Goal: Check status: Check status

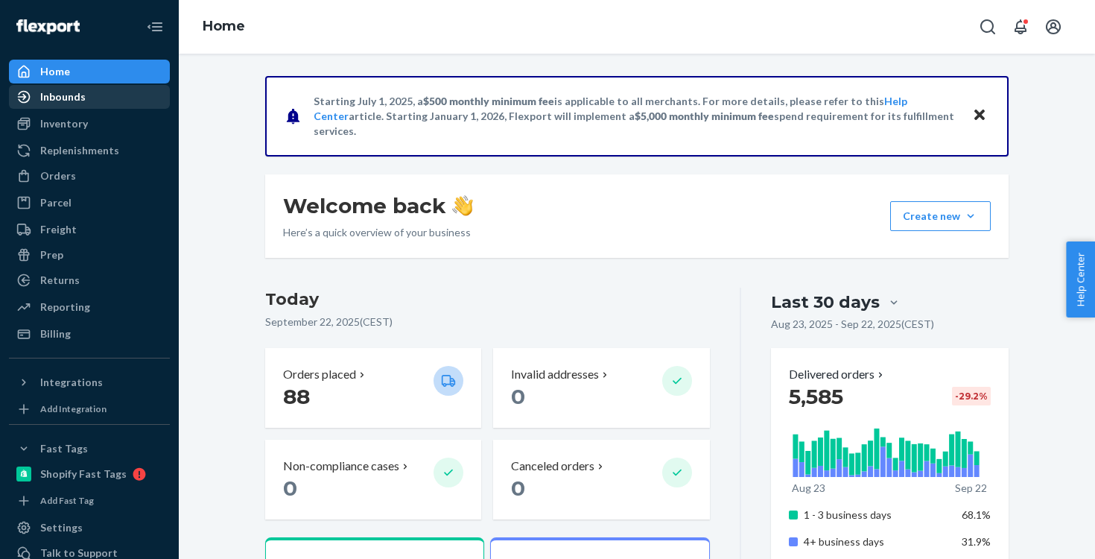
click at [76, 104] on div "Inbounds" at bounding box center [89, 96] width 158 height 21
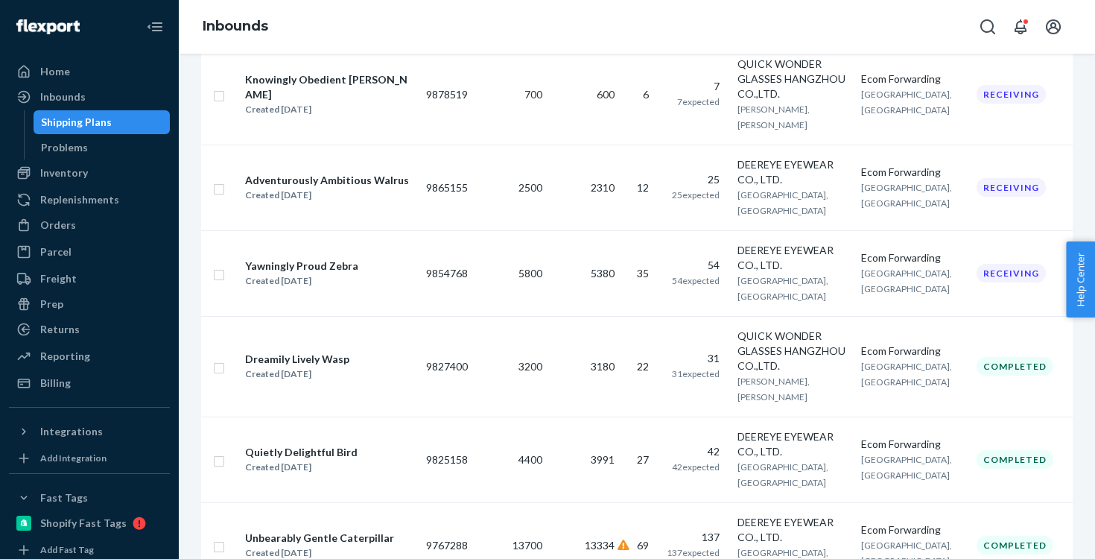
scroll to position [1020, 0]
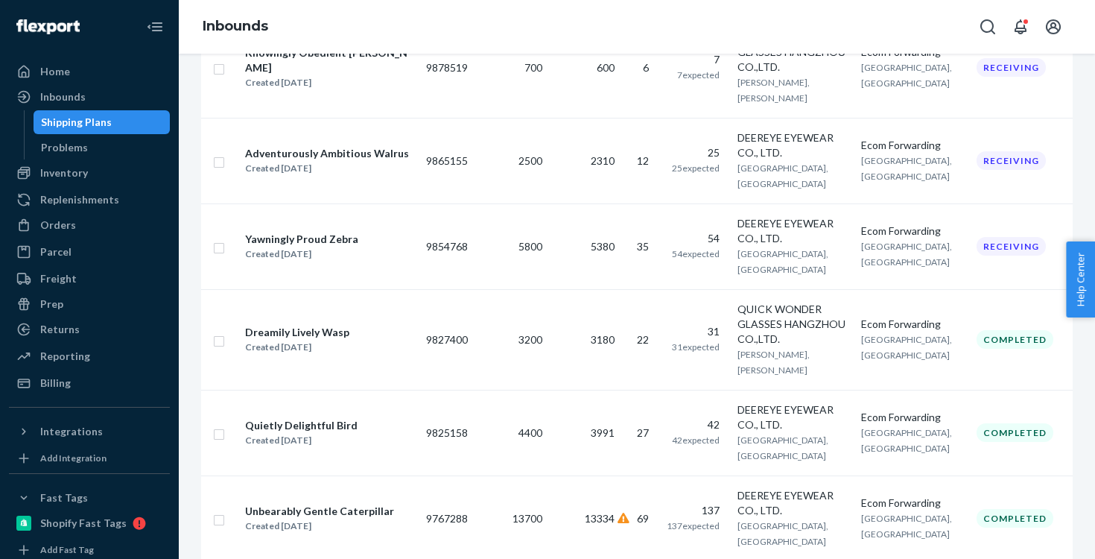
click at [115, 127] on div "Shipping Plans" at bounding box center [102, 122] width 134 height 21
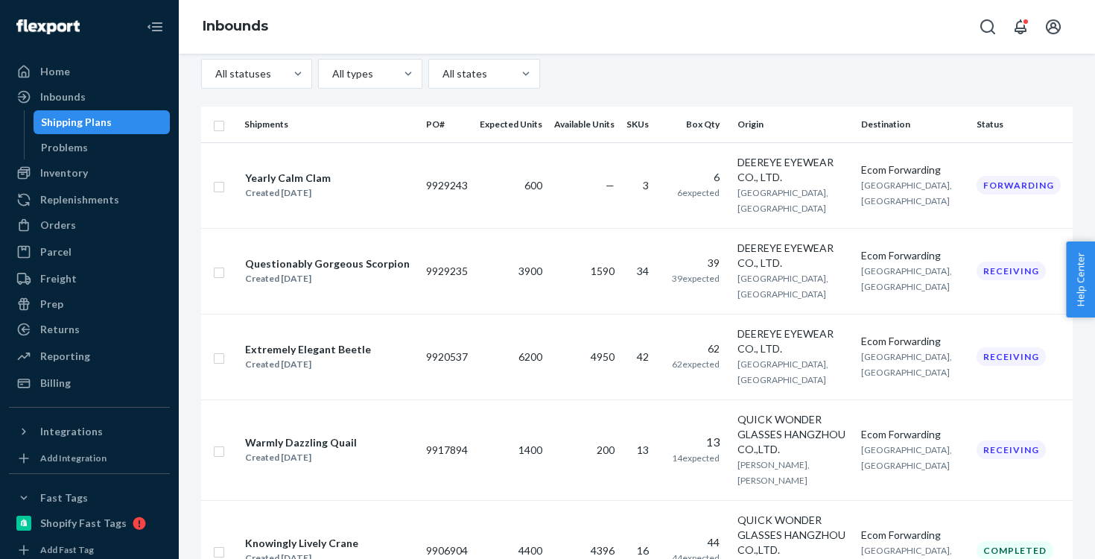
scroll to position [186, 0]
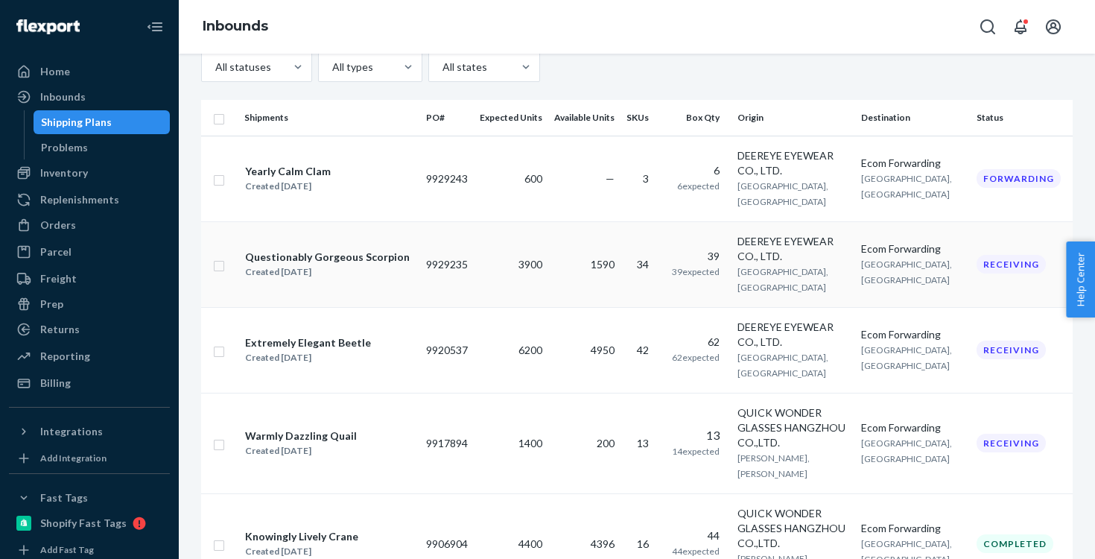
click at [474, 268] on td "3900" at bounding box center [511, 264] width 74 height 86
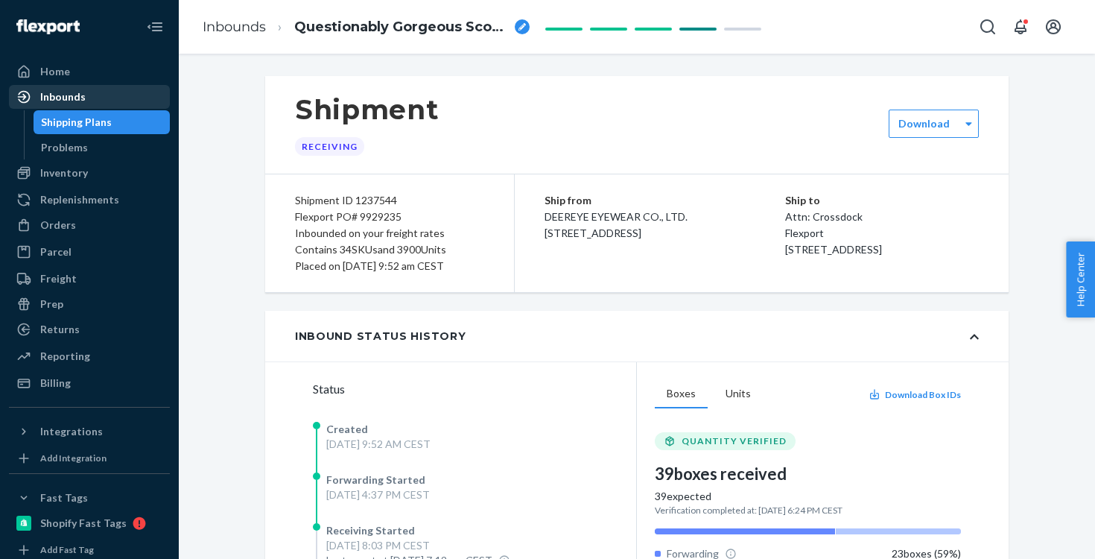
click at [52, 95] on div "Inbounds" at bounding box center [62, 96] width 45 height 15
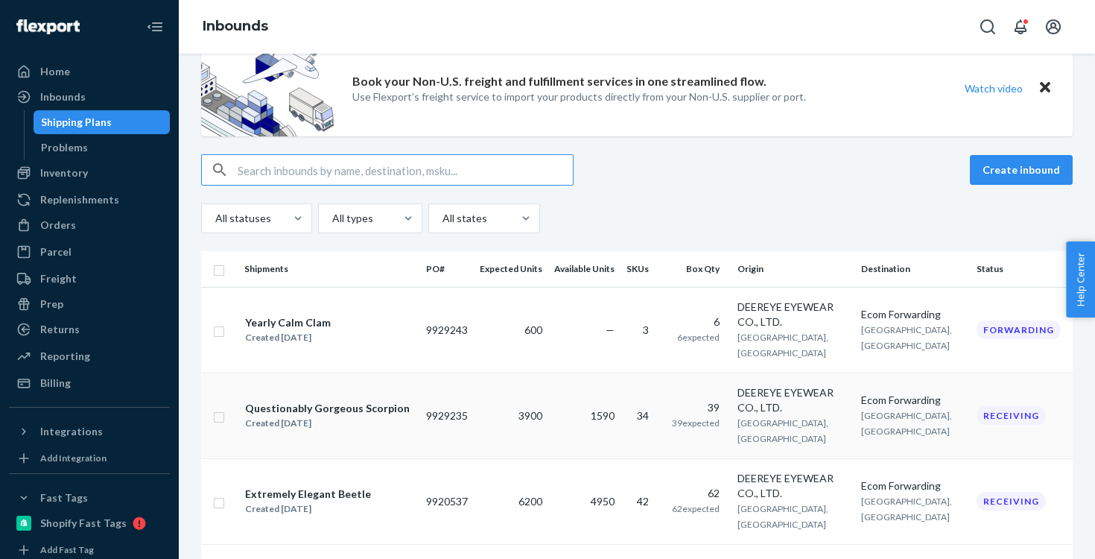
scroll to position [45, 0]
